Goal: Check status: Check status

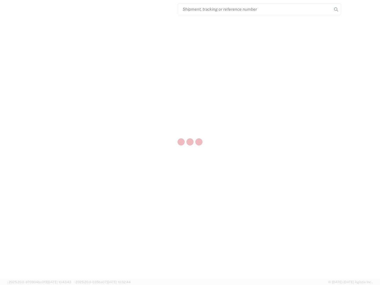
select select "US"
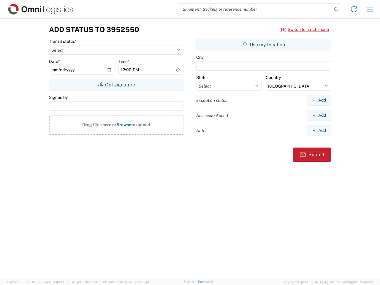
click at [255, 9] on input "search" at bounding box center [255, 9] width 154 height 11
click at [336, 9] on icon at bounding box center [336, 9] width 8 height 8
click at [353, 9] on icon at bounding box center [353, 8] width 9 height 9
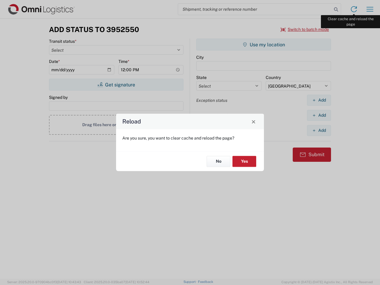
click at [369, 9] on div "Reload Are you sure, you want to clear cache and reload the page? No Yes" at bounding box center [190, 142] width 380 height 285
click at [305, 29] on div "Reload Are you sure, you want to clear cache and reload the page? No Yes" at bounding box center [190, 142] width 380 height 285
click at [116, 85] on div "Reload Are you sure, you want to clear cache and reload the page? No Yes" at bounding box center [190, 142] width 380 height 285
click at [263, 44] on div "Reload Are you sure, you want to clear cache and reload the page? No Yes" at bounding box center [190, 142] width 380 height 285
click at [318, 100] on div "Reload Are you sure, you want to clear cache and reload the page? No Yes" at bounding box center [190, 142] width 380 height 285
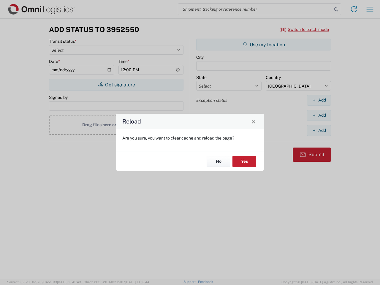
click at [318, 115] on div "Reload Are you sure, you want to clear cache and reload the page? No Yes" at bounding box center [190, 142] width 380 height 285
click at [318, 130] on div "Reload Are you sure, you want to clear cache and reload the page? No Yes" at bounding box center [190, 142] width 380 height 285
